Goal: Task Accomplishment & Management: Use online tool/utility

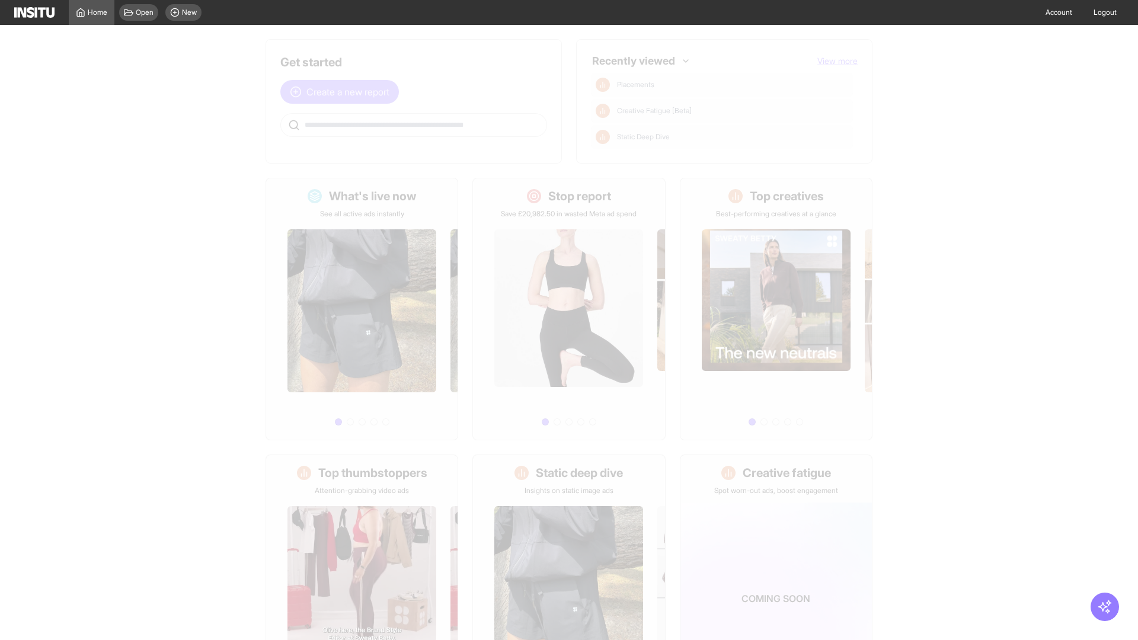
click at [343, 92] on span "Create a new report" at bounding box center [347, 92] width 83 height 14
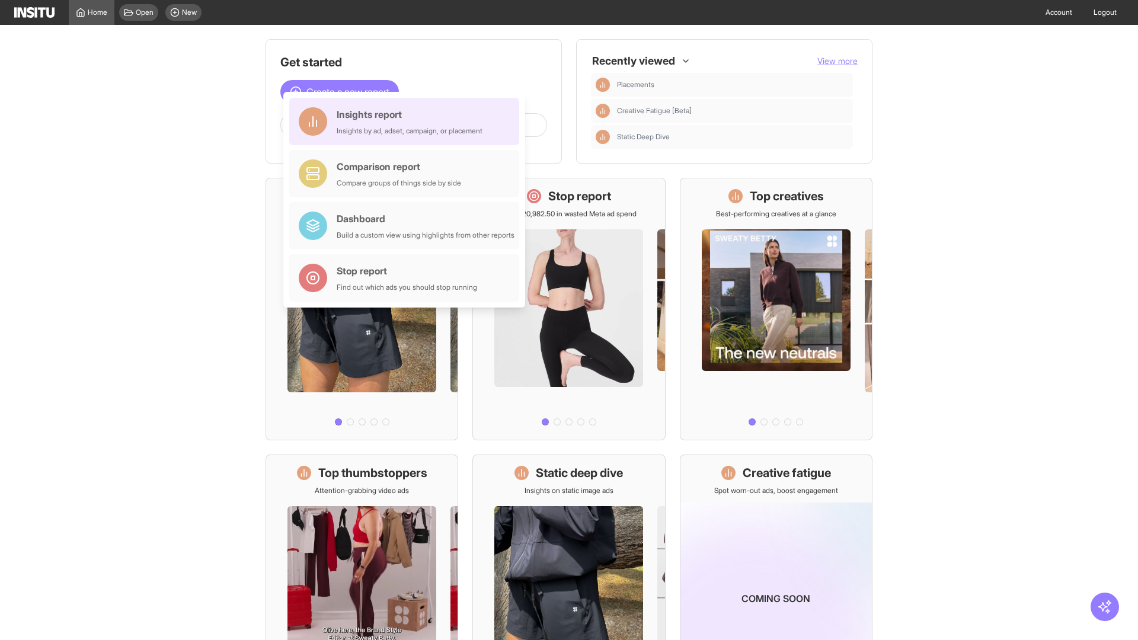
click at [407, 122] on div "Insights report Insights by ad, adset, campaign, or placement" at bounding box center [410, 121] width 146 height 28
